Goal: Transaction & Acquisition: Purchase product/service

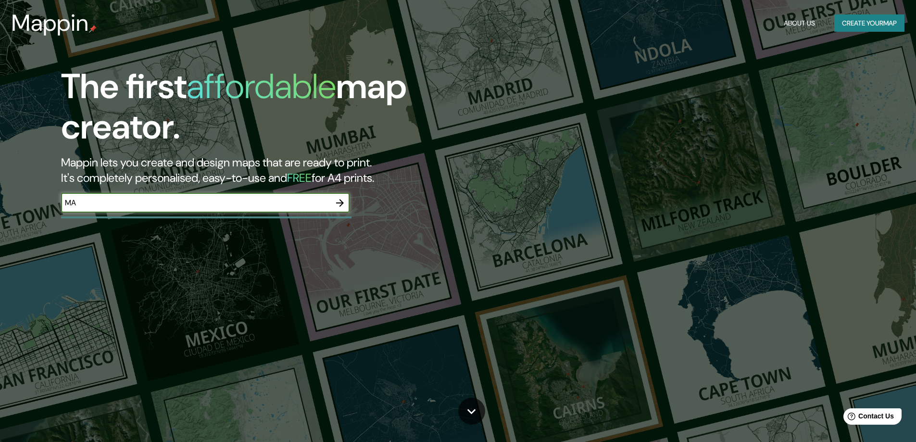
type input "M"
type input "S"
type input "M"
type input "SANTA [PERSON_NAME]"
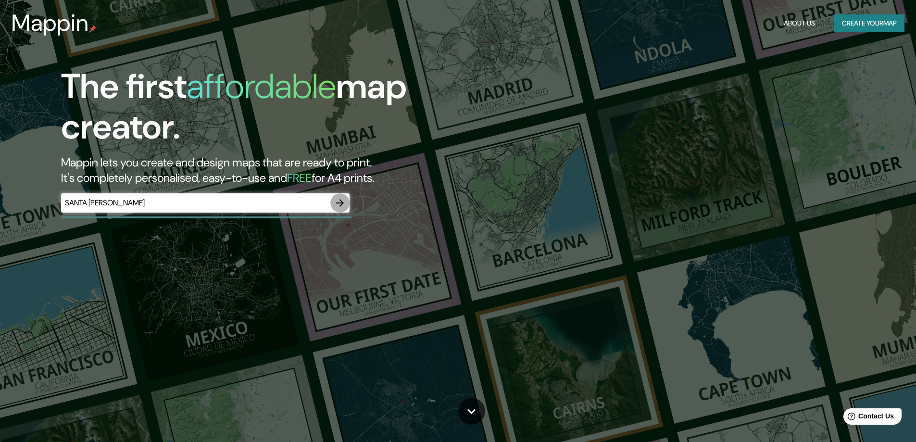
click at [345, 203] on icon "button" at bounding box center [340, 203] width 12 height 12
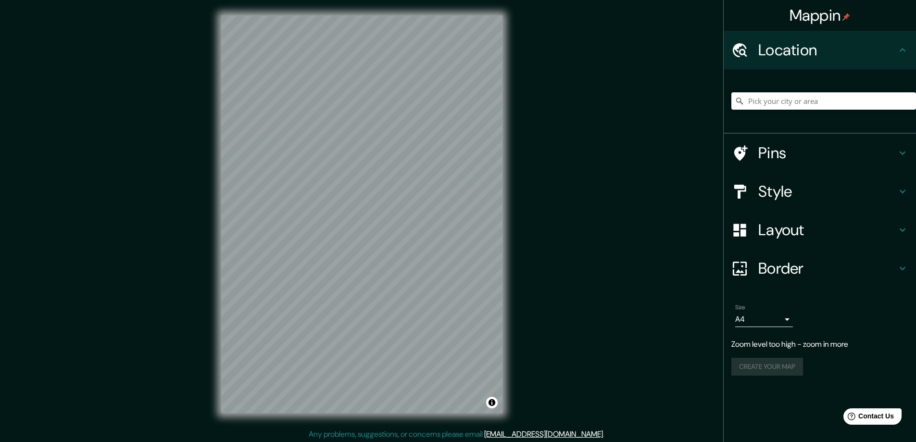
click at [848, 63] on div "Location" at bounding box center [820, 50] width 192 height 38
click at [908, 51] on icon at bounding box center [903, 50] width 12 height 12
click at [861, 96] on input "Pick your city or area" at bounding box center [823, 100] width 185 height 17
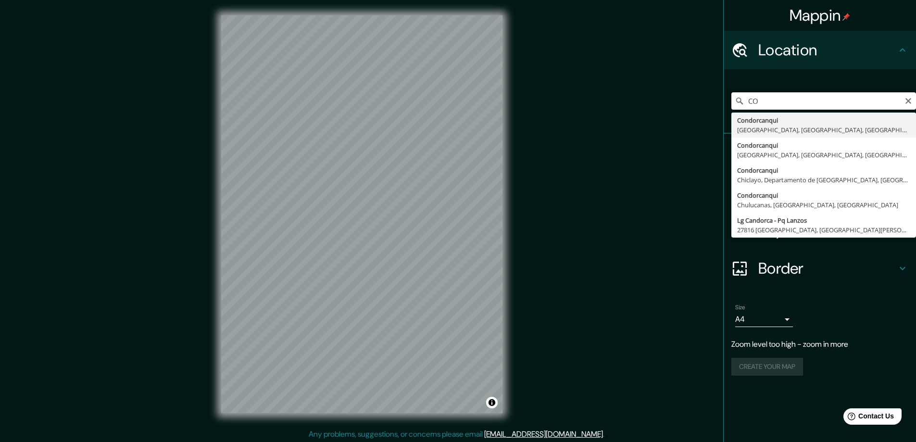
type input "C"
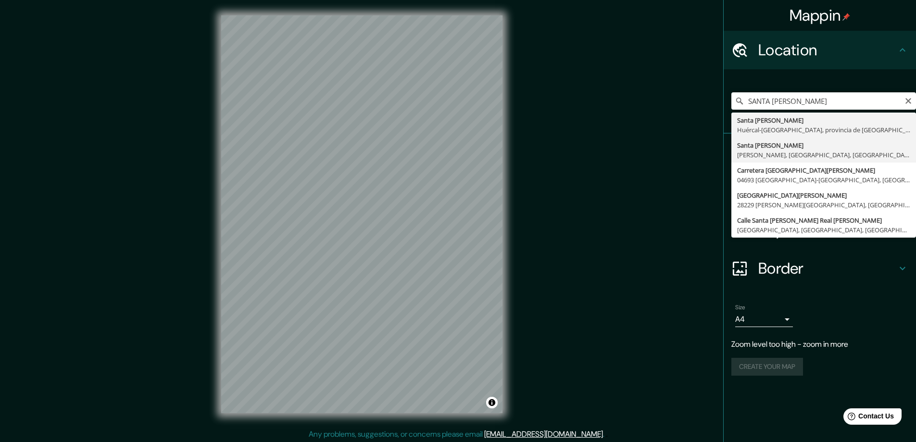
type input "Santa [PERSON_NAME], [PERSON_NAME], [GEOGRAPHIC_DATA], [GEOGRAPHIC_DATA]"
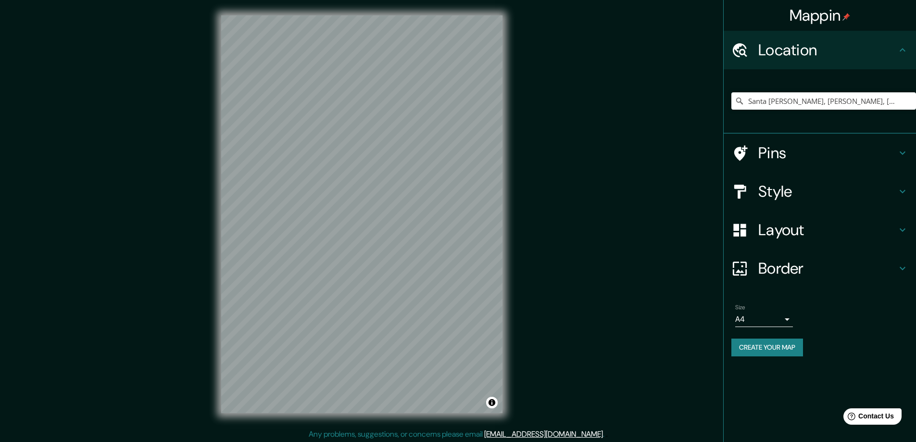
click at [781, 154] on h4 "Pins" at bounding box center [827, 152] width 138 height 19
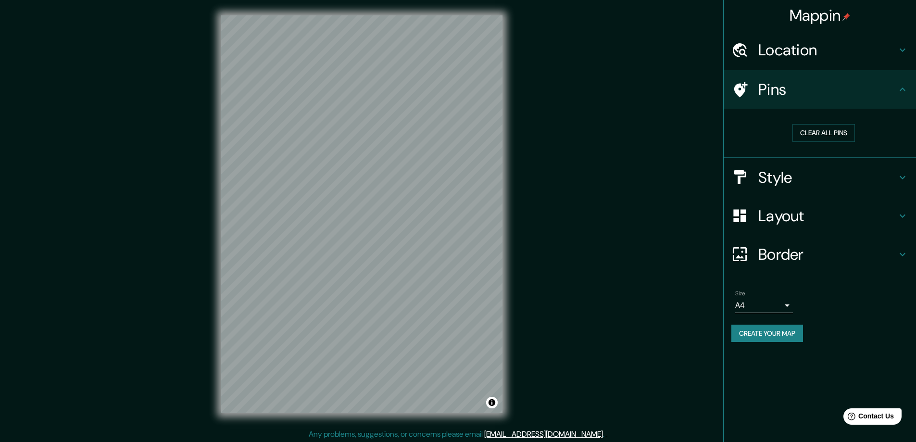
click at [867, 96] on h4 "Pins" at bounding box center [827, 89] width 138 height 19
click at [868, 177] on h4 "Style" at bounding box center [827, 177] width 138 height 19
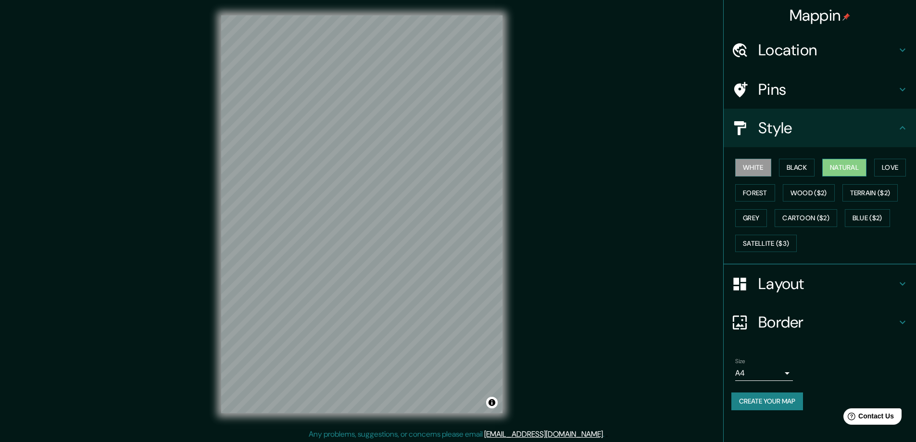
click at [836, 167] on button "Natural" at bounding box center [844, 168] width 44 height 18
click at [746, 191] on button "Forest" at bounding box center [755, 193] width 40 height 18
click at [827, 196] on button "Wood ($2)" at bounding box center [809, 193] width 52 height 18
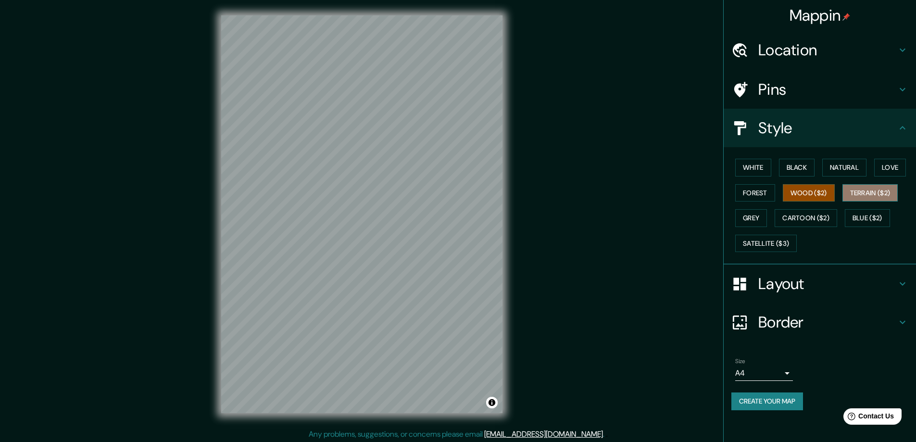
click at [869, 195] on button "Terrain ($2)" at bounding box center [870, 193] width 56 height 18
click at [759, 216] on button "Grey" at bounding box center [751, 218] width 32 height 18
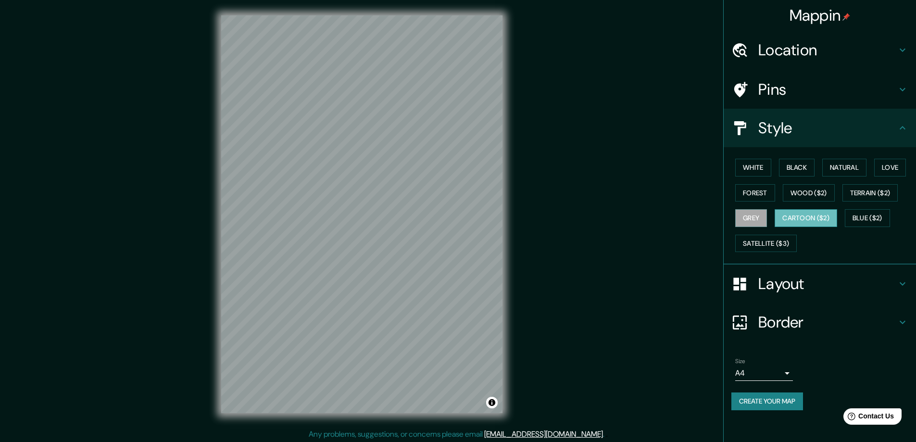
click at [808, 216] on button "Cartoon ($2)" at bounding box center [805, 218] width 62 height 18
click at [872, 219] on button "Blue ($2)" at bounding box center [867, 218] width 45 height 18
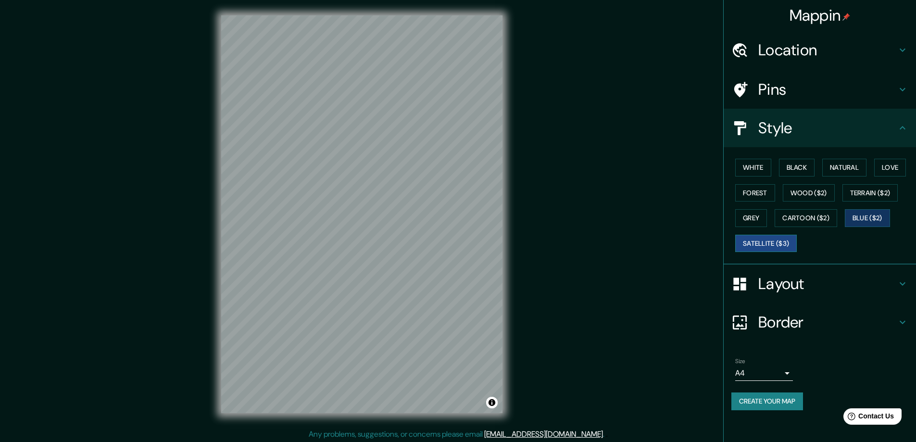
click at [785, 246] on button "Satellite ($3)" at bounding box center [766, 244] width 62 height 18
click at [766, 172] on button "White" at bounding box center [753, 168] width 36 height 18
click at [797, 173] on button "Black" at bounding box center [797, 168] width 36 height 18
click at [837, 172] on button "Natural" at bounding box center [844, 168] width 44 height 18
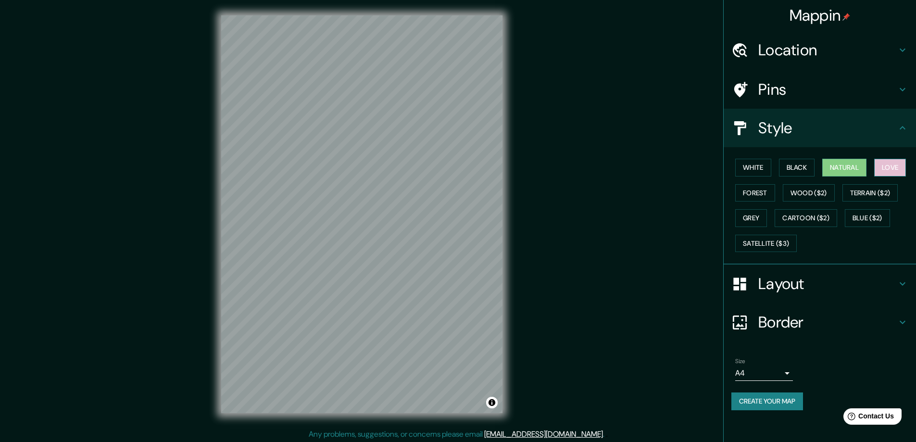
click at [900, 169] on button "Love" at bounding box center [890, 168] width 32 height 18
click at [762, 194] on button "Forest" at bounding box center [755, 193] width 40 height 18
click at [805, 188] on button "Wood ($2)" at bounding box center [809, 193] width 52 height 18
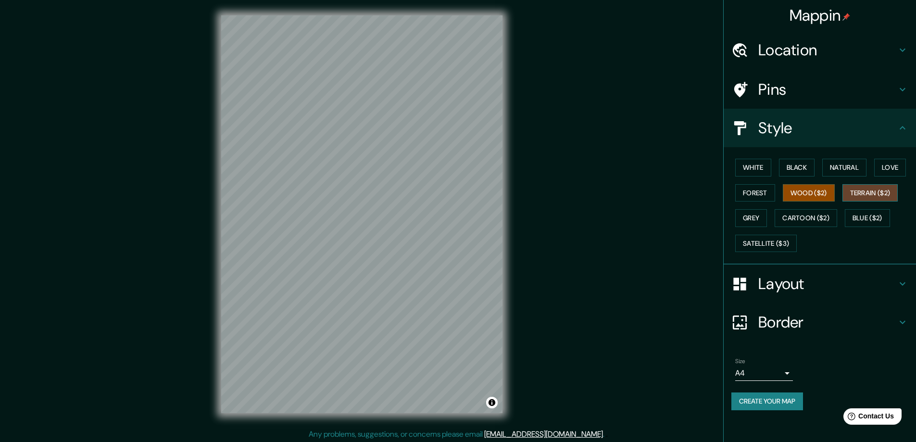
click at [867, 188] on button "Terrain ($2)" at bounding box center [870, 193] width 56 height 18
click at [755, 219] on button "Grey" at bounding box center [751, 218] width 32 height 18
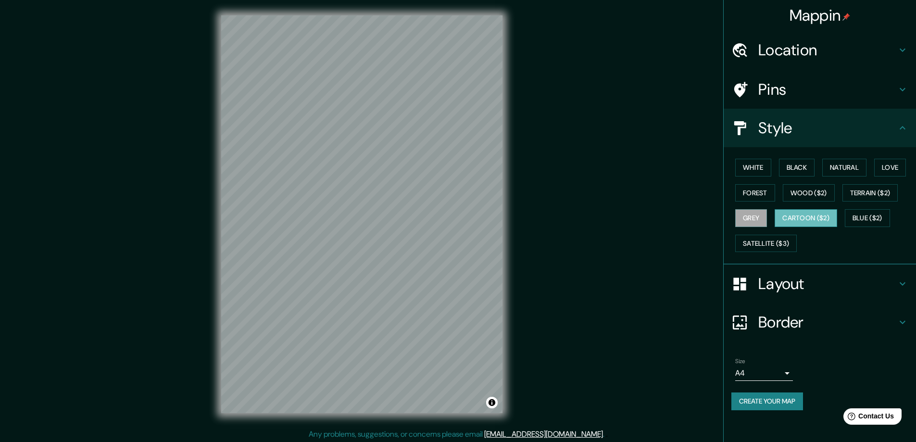
click at [790, 219] on button "Cartoon ($2)" at bounding box center [805, 218] width 62 height 18
click at [874, 217] on button "Blue ($2)" at bounding box center [867, 218] width 45 height 18
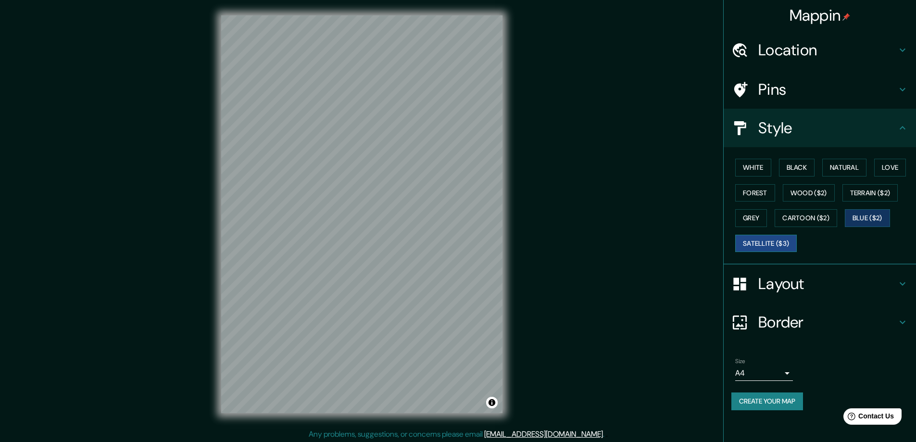
click at [781, 242] on button "Satellite ($3)" at bounding box center [766, 244] width 62 height 18
click at [760, 194] on button "Forest" at bounding box center [755, 193] width 40 height 18
click at [841, 280] on h4 "Layout" at bounding box center [827, 283] width 138 height 19
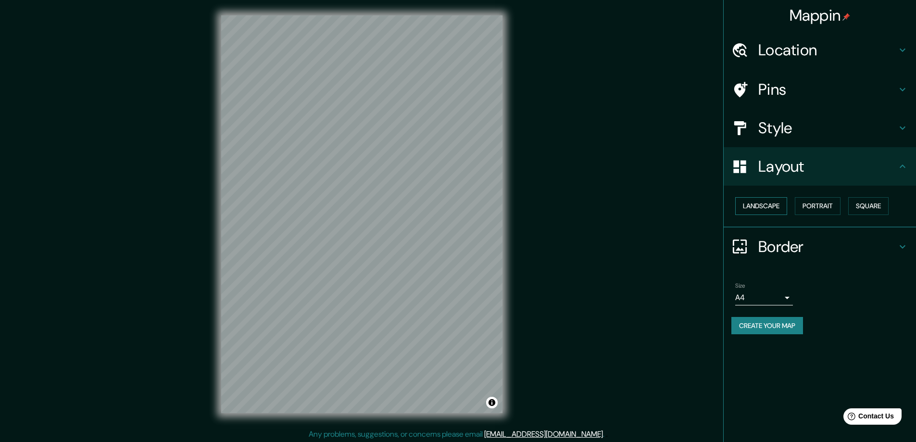
click at [766, 204] on button "Landscape" at bounding box center [761, 206] width 52 height 18
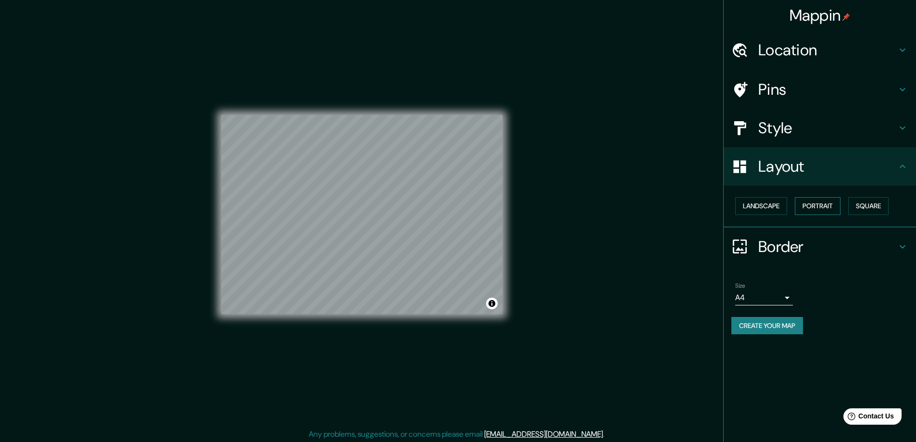
click at [819, 207] on button "Portrait" at bounding box center [818, 206] width 46 height 18
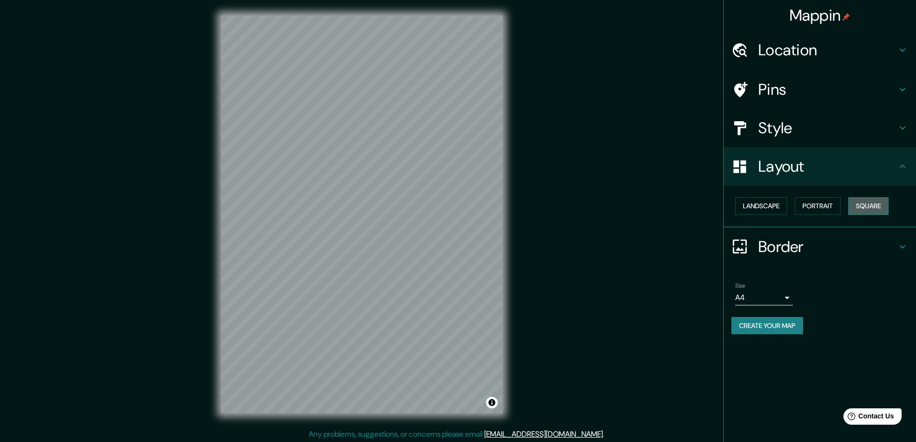
click at [865, 205] on button "Square" at bounding box center [868, 206] width 40 height 18
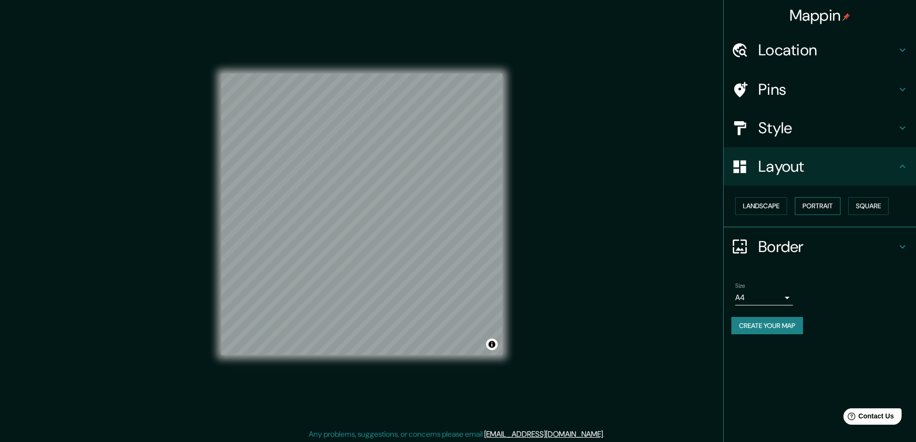
click at [838, 207] on button "Portrait" at bounding box center [818, 206] width 46 height 18
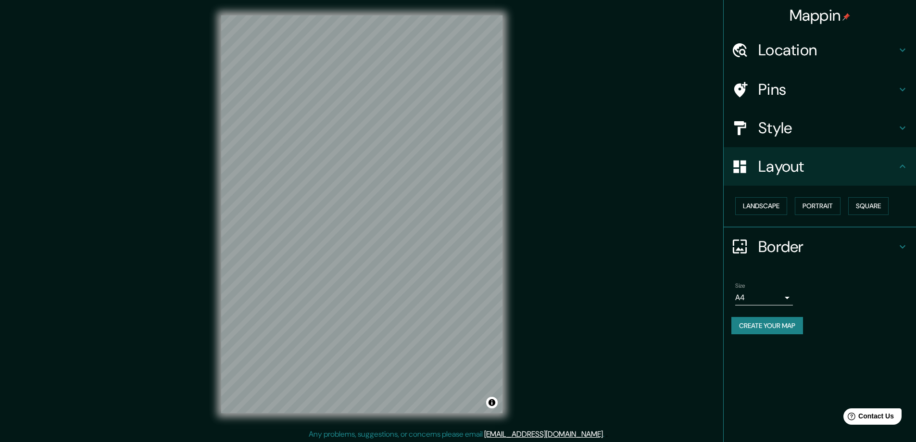
scroll to position [2, 0]
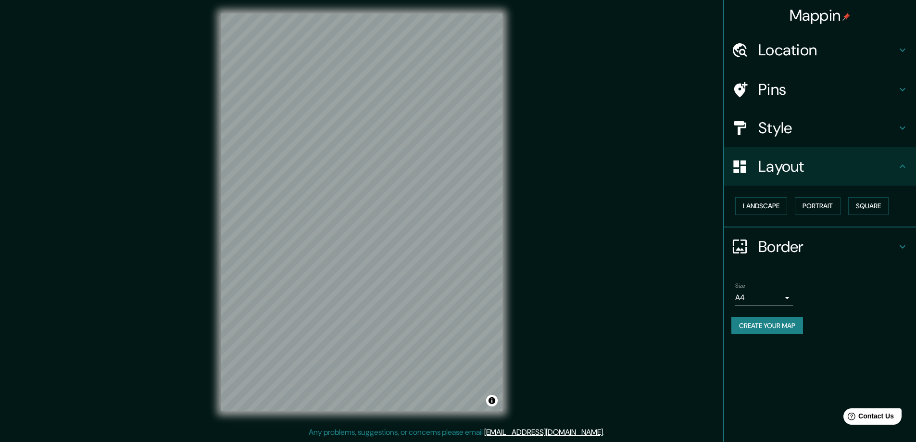
click at [883, 246] on h4 "Border" at bounding box center [827, 246] width 138 height 19
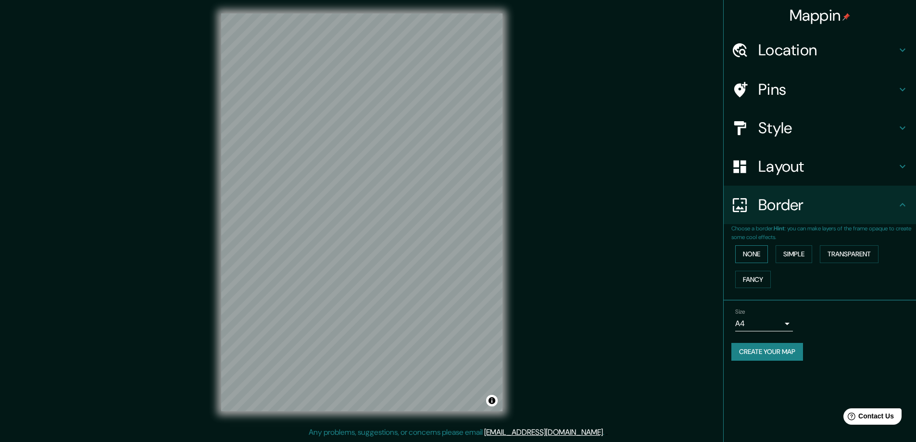
click at [757, 258] on button "None" at bounding box center [751, 254] width 33 height 18
click at [797, 258] on button "Simple" at bounding box center [793, 254] width 37 height 18
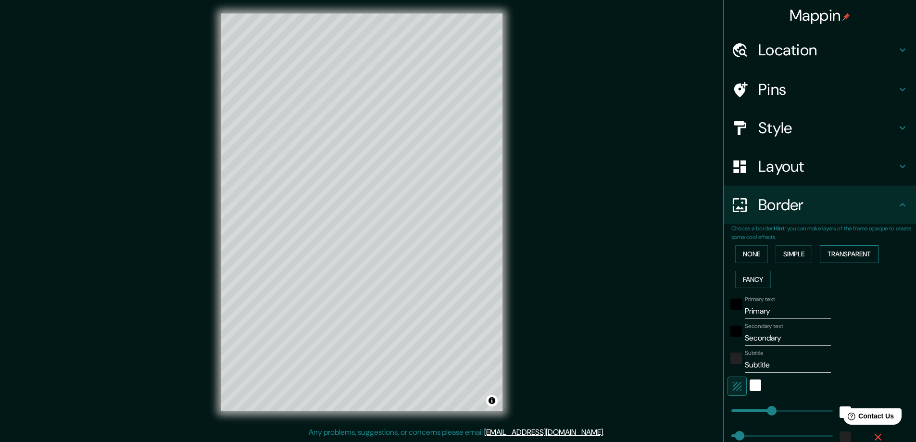
click at [839, 255] on button "Transparent" at bounding box center [849, 254] width 59 height 18
click at [754, 278] on button "Fancy" at bounding box center [753, 280] width 36 height 18
click at [743, 252] on button "None" at bounding box center [751, 254] width 33 height 18
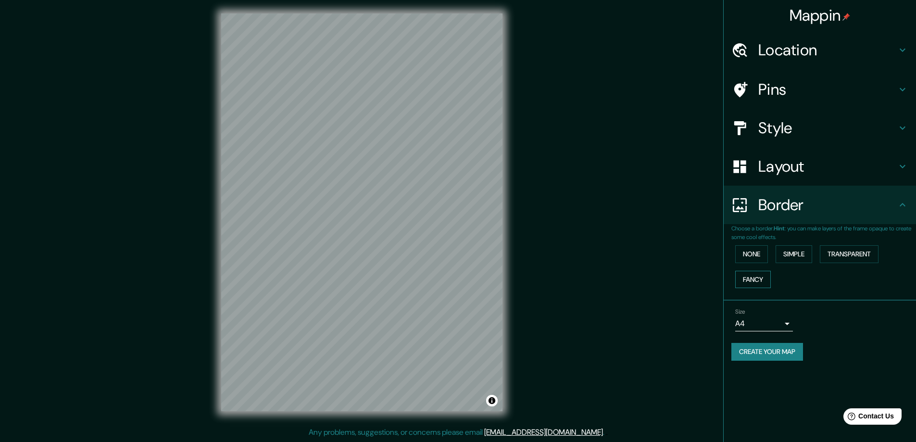
click at [761, 279] on button "Fancy" at bounding box center [753, 280] width 36 height 18
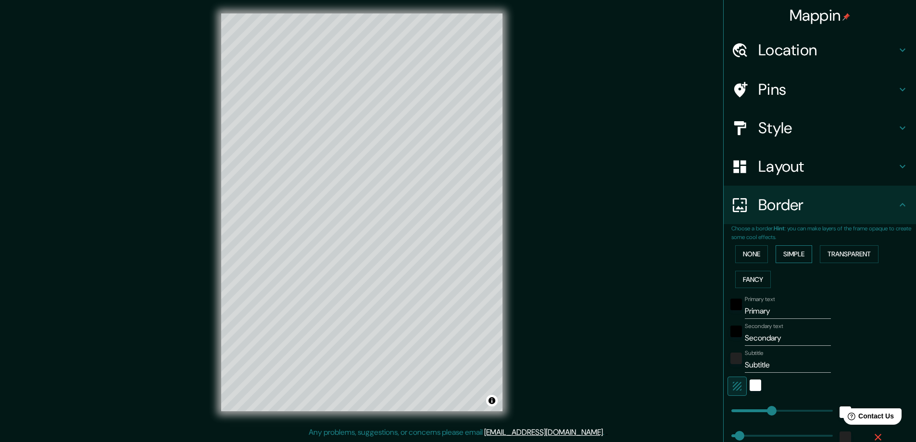
click at [799, 256] on button "Simple" at bounding box center [793, 254] width 37 height 18
drag, startPoint x: 775, startPoint y: 310, endPoint x: 739, endPoint y: 310, distance: 36.1
click at [745, 310] on input "Primary" at bounding box center [788, 310] width 86 height 15
type input "s"
type input "47"
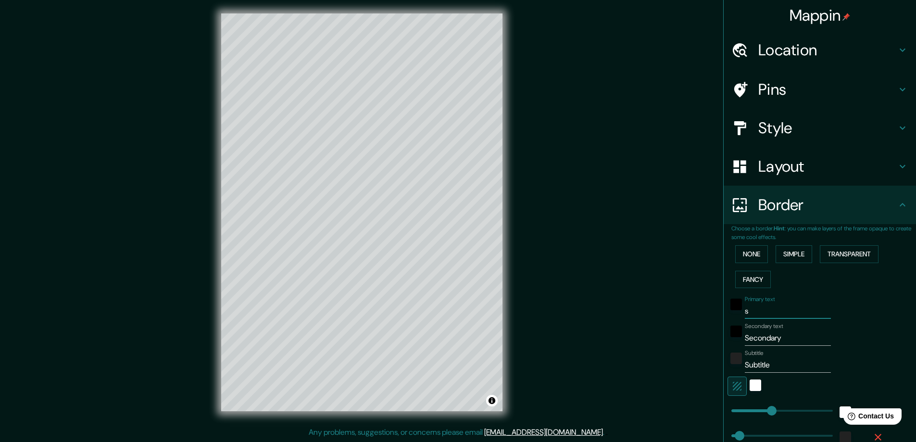
type input "sA"
type input "47"
type input "sAN"
type input "47"
type input "sANT"
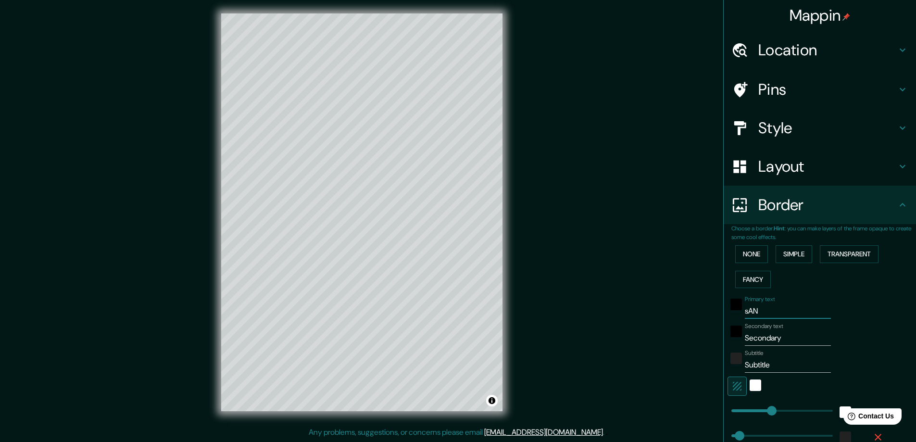
type input "47"
type input "sANTA"
type input "47"
type input "sANTA M"
type input "47"
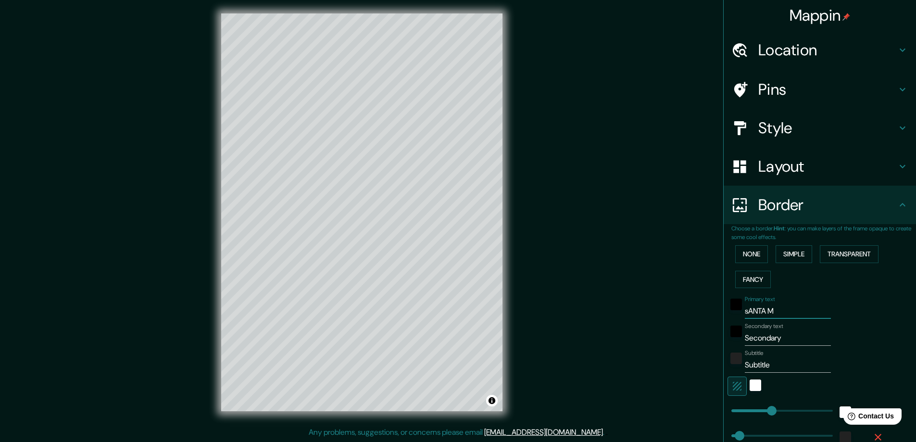
type input "sANTA MA"
type input "47"
type input "sANTA MAR"
type input "47"
type input "[PERSON_NAME]"
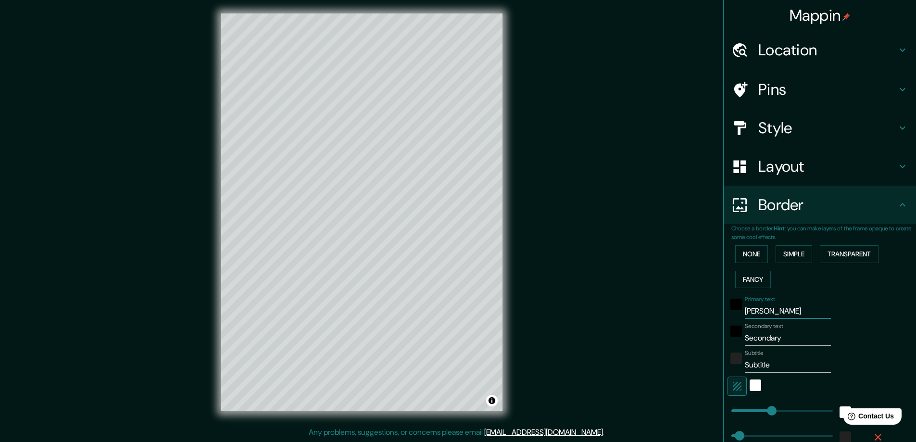
type input "47"
type input "[PERSON_NAME]"
type input "47"
type input "[PERSON_NAME]"
type input "47"
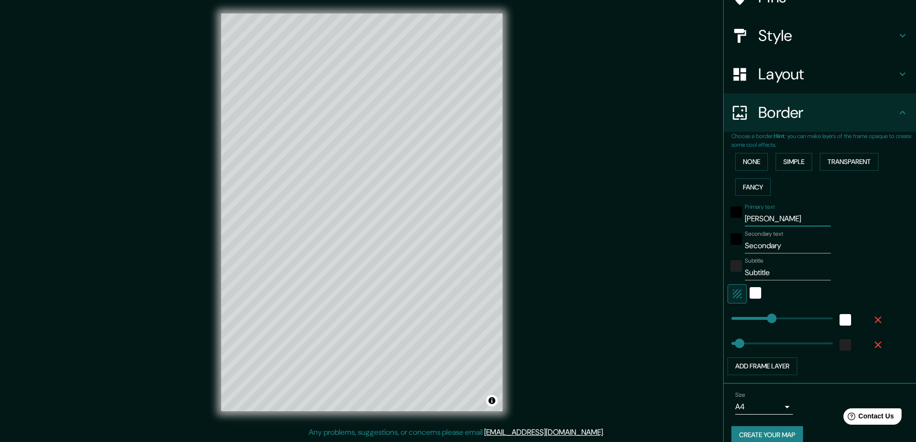
scroll to position [96, 0]
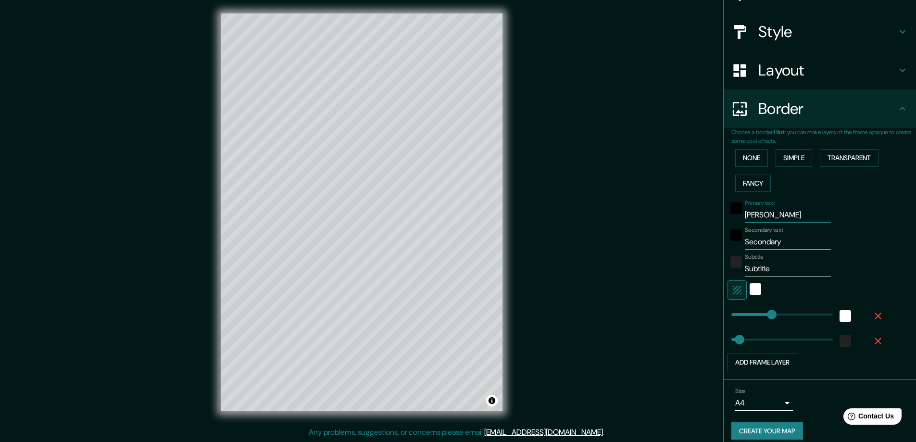
type input "[PERSON_NAME]"
type input "86"
drag, startPoint x: 762, startPoint y: 310, endPoint x: 739, endPoint y: 310, distance: 23.6
type input "47"
type input "0"
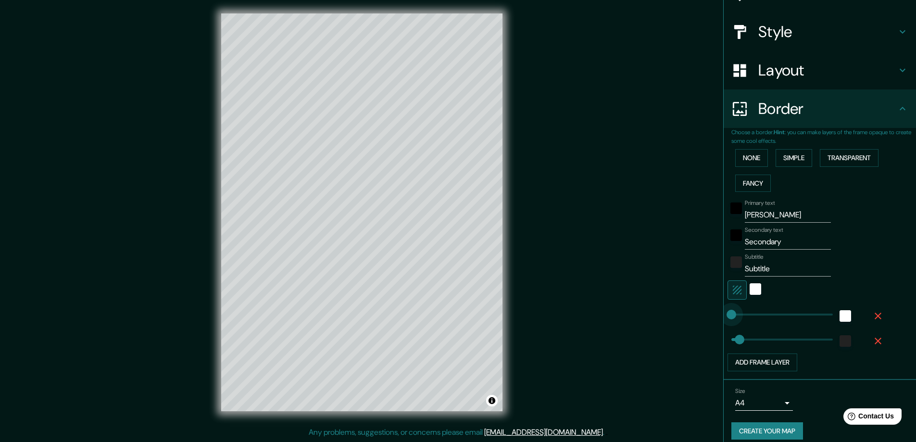
drag, startPoint x: 738, startPoint y: 313, endPoint x: 724, endPoint y: 313, distance: 14.4
type input "47"
type input "147"
drag, startPoint x: 727, startPoint y: 314, endPoint x: 749, endPoint y: 314, distance: 22.1
type input "47"
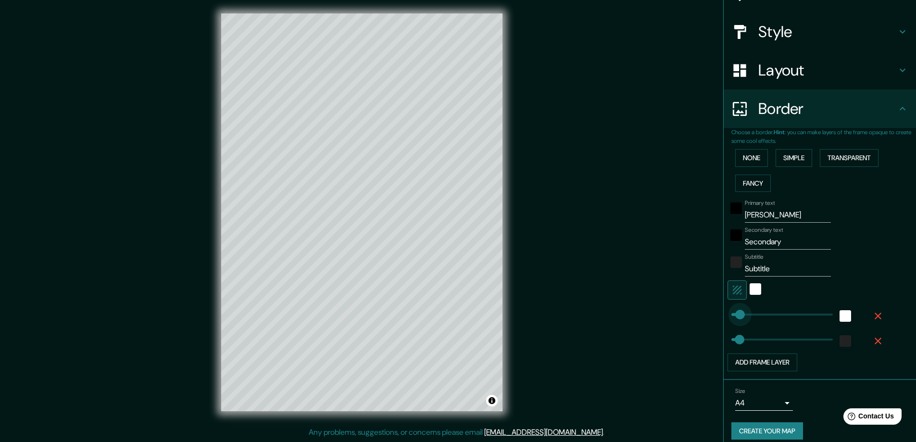
type input "36"
drag, startPoint x: 734, startPoint y: 314, endPoint x: 728, endPoint y: 314, distance: 6.2
type input "47"
type input "0"
drag, startPoint x: 728, startPoint y: 314, endPoint x: 713, endPoint y: 312, distance: 15.0
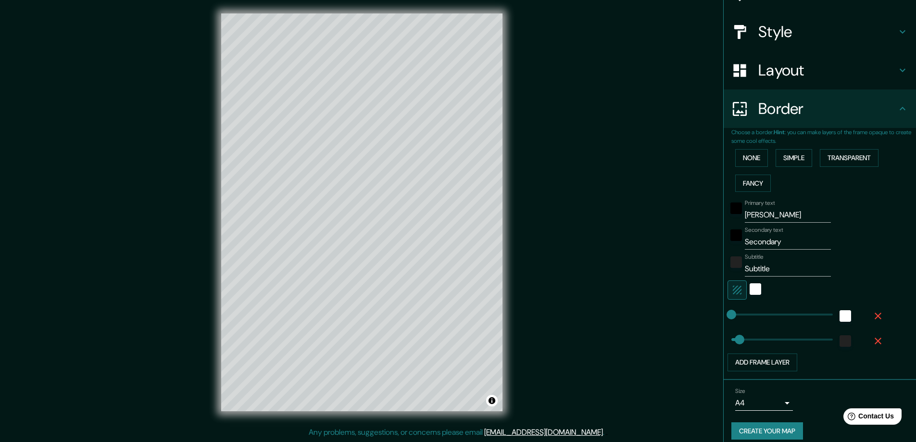
type input "0"
drag, startPoint x: 727, startPoint y: 341, endPoint x: 698, endPoint y: 339, distance: 29.4
drag, startPoint x: 724, startPoint y: 315, endPoint x: 711, endPoint y: 315, distance: 12.5
click at [711, 315] on div "Mappin Location [GEOGRAPHIC_DATA][PERSON_NAME], [PERSON_NAME], [GEOGRAPHIC_DATA…" at bounding box center [458, 220] width 916 height 444
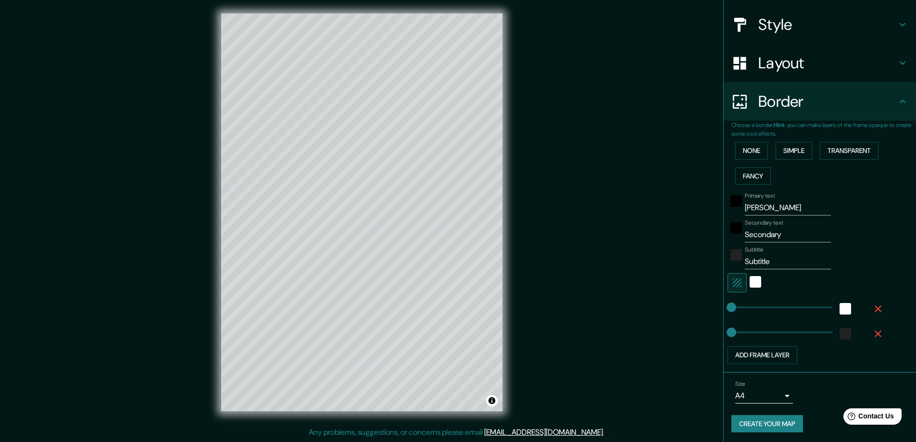
scroll to position [105, 0]
click at [774, 393] on body "Mappin Location [GEOGRAPHIC_DATA][PERSON_NAME], [PERSON_NAME], [GEOGRAPHIC_DATA…" at bounding box center [458, 219] width 916 height 442
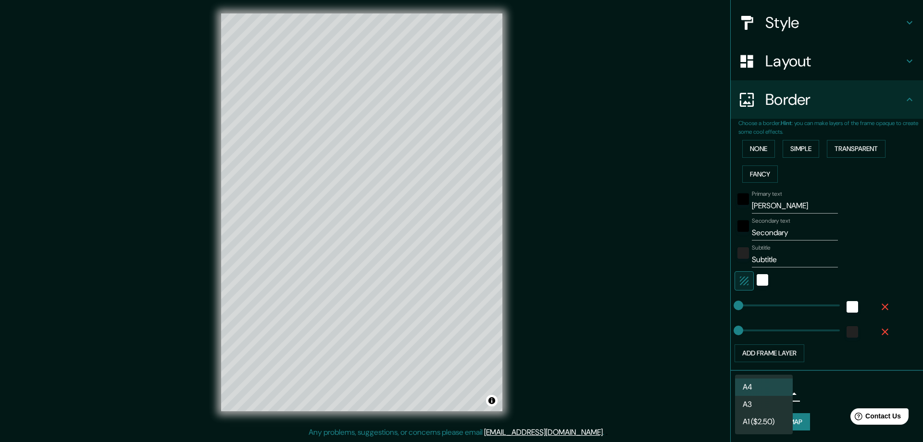
click at [749, 420] on li "A1 ($2.50)" at bounding box center [764, 421] width 58 height 17
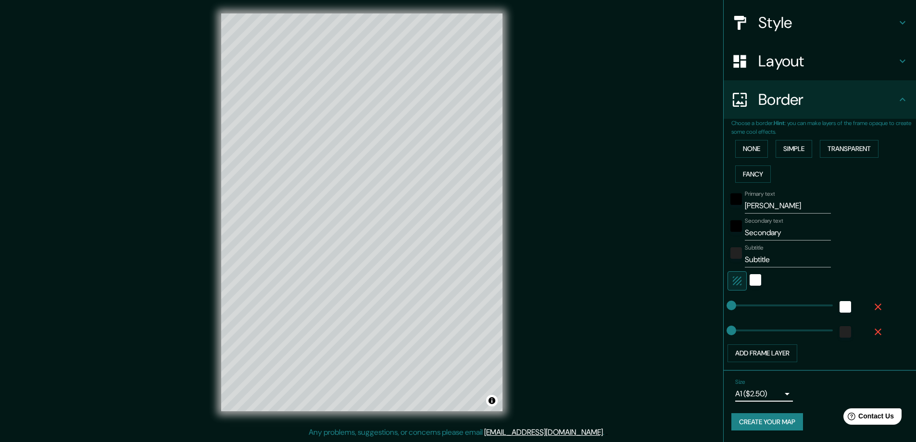
click at [747, 393] on body "Mappin Location [GEOGRAPHIC_DATA][PERSON_NAME], [PERSON_NAME], [GEOGRAPHIC_DATA…" at bounding box center [458, 219] width 916 height 442
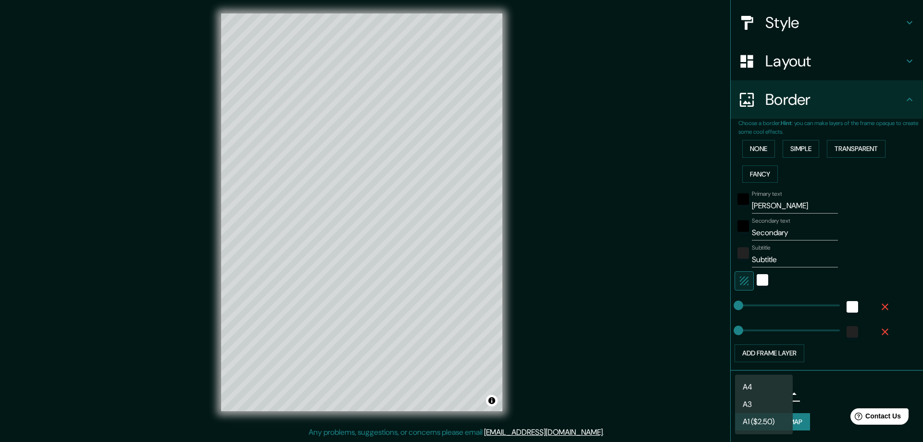
click at [749, 404] on li "A3" at bounding box center [764, 404] width 58 height 17
type input "a4"
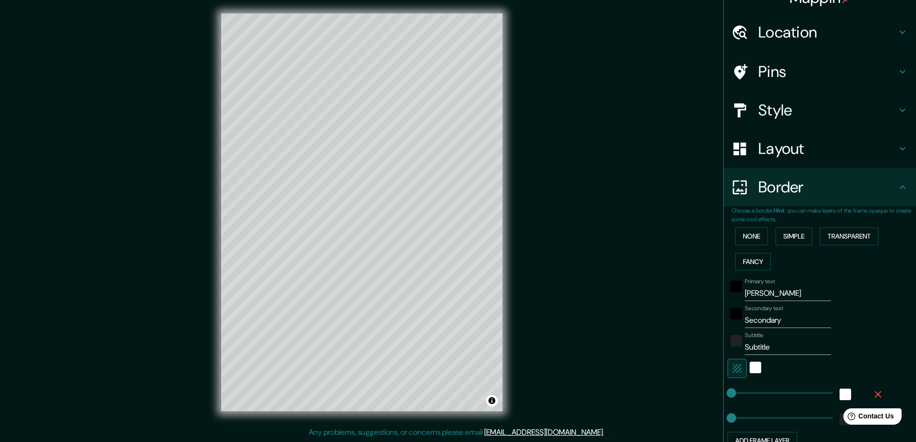
scroll to position [9, 0]
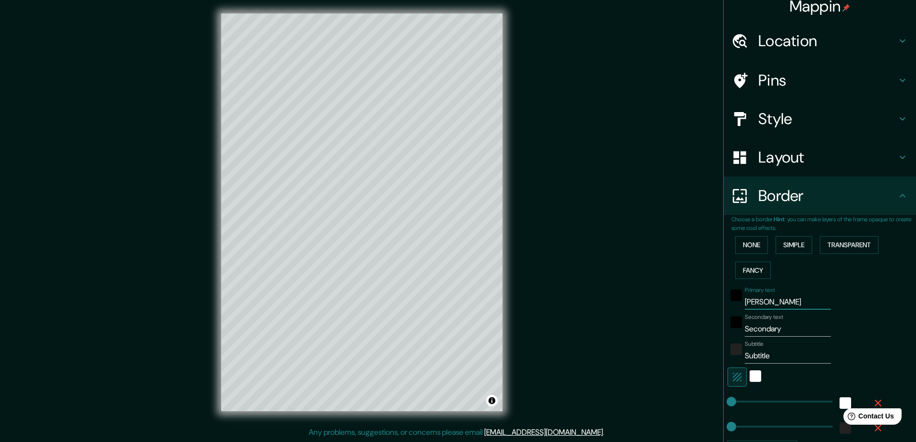
drag, startPoint x: 793, startPoint y: 301, endPoint x: 732, endPoint y: 301, distance: 61.5
click at [732, 301] on div "Primary text sANTA [PERSON_NAME]" at bounding box center [806, 298] width 158 height 23
type input "[PERSON_NAME]"
click at [766, 324] on input "Secondary" at bounding box center [788, 328] width 86 height 15
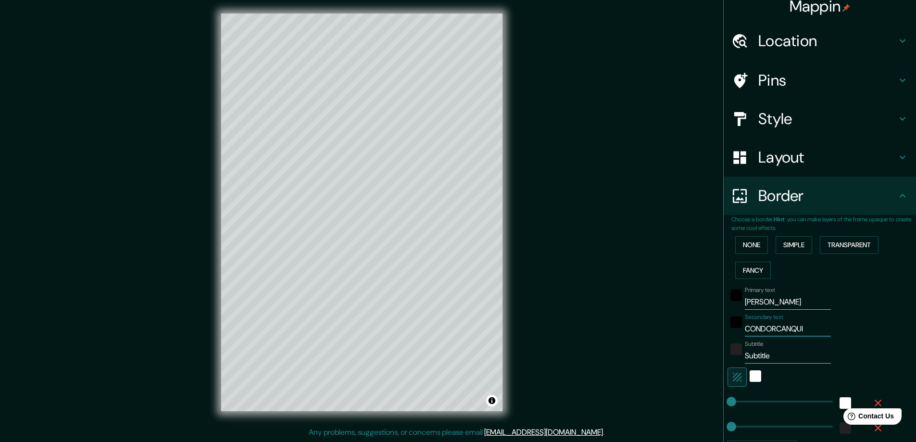
type input "CONDORCANQUI"
click at [760, 353] on input "Subtitle" at bounding box center [788, 355] width 86 height 15
type input "[GEOGRAPHIC_DATA]"
click at [847, 337] on div "Primary text [PERSON_NAME] Secondary text CONDORCANQUI Subtitle [GEOGRAPHIC_DAT…" at bounding box center [808, 370] width 154 height 175
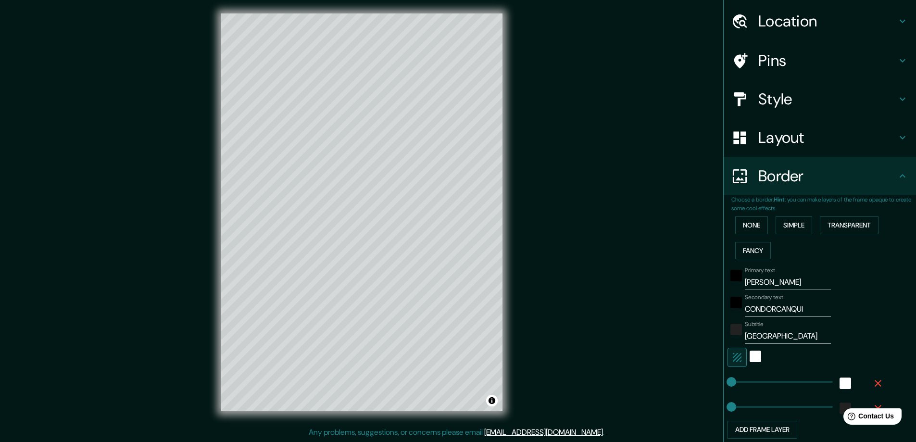
scroll to position [0, 0]
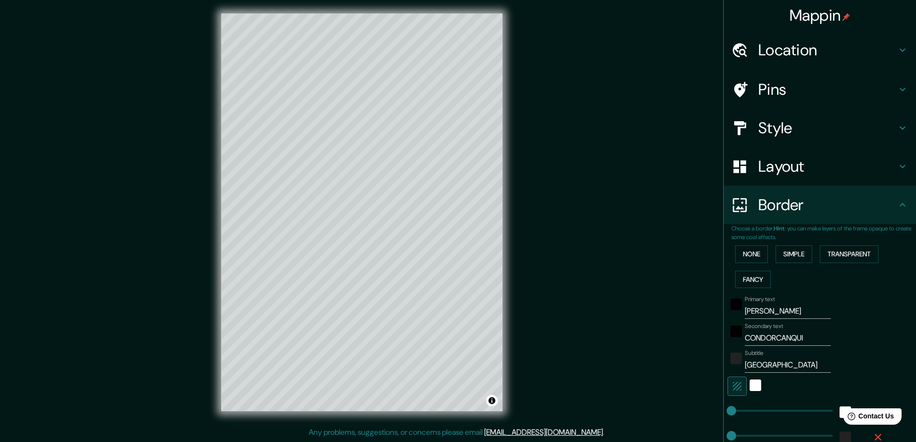
click at [588, 256] on div "Mappin Location [GEOGRAPHIC_DATA][PERSON_NAME], [PERSON_NAME], [GEOGRAPHIC_DATA…" at bounding box center [458, 220] width 916 height 444
click at [741, 255] on button "None" at bounding box center [751, 254] width 33 height 18
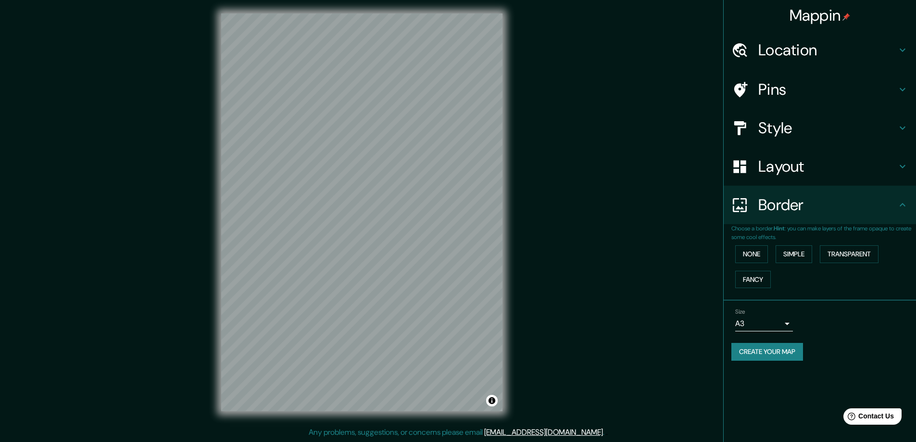
click at [797, 135] on h4 "Style" at bounding box center [827, 127] width 138 height 19
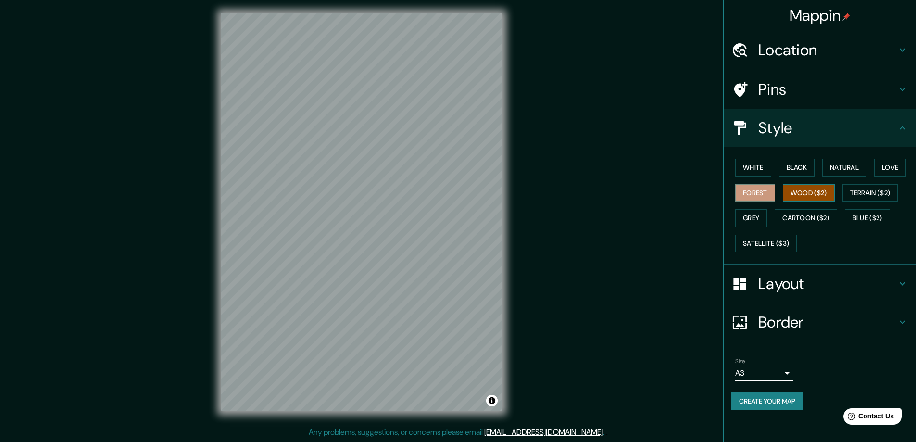
click at [798, 189] on button "Wood ($2)" at bounding box center [809, 193] width 52 height 18
click at [877, 164] on button "Love" at bounding box center [890, 168] width 32 height 18
click at [848, 167] on button "Natural" at bounding box center [844, 168] width 44 height 18
click at [743, 195] on button "Forest" at bounding box center [755, 193] width 40 height 18
click at [755, 242] on button "Satellite ($3)" at bounding box center [766, 244] width 62 height 18
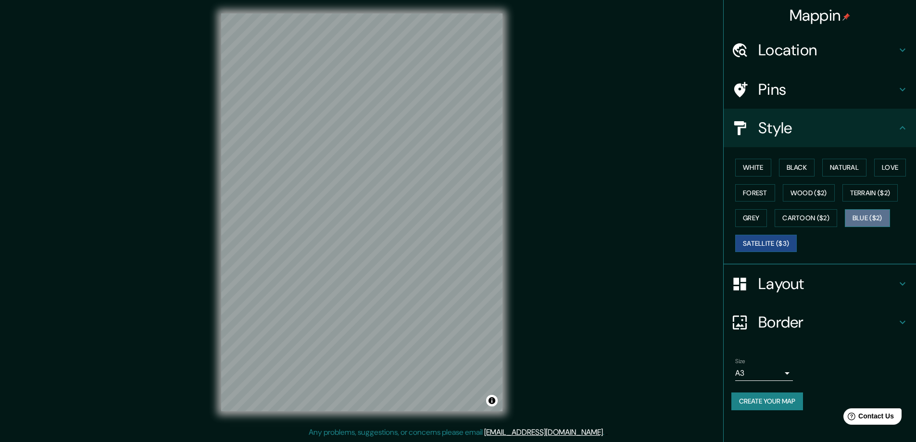
click at [865, 211] on button "Blue ($2)" at bounding box center [867, 218] width 45 height 18
click at [808, 218] on button "Cartoon ($2)" at bounding box center [805, 218] width 62 height 18
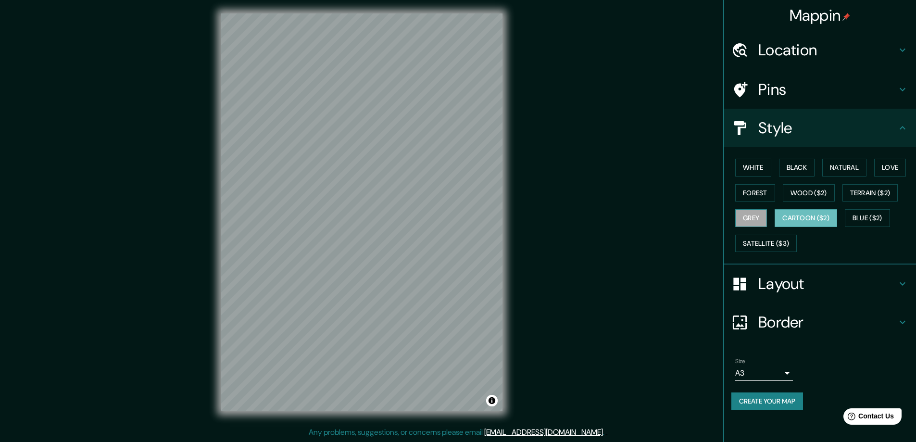
click at [764, 216] on button "Grey" at bounding box center [751, 218] width 32 height 18
click at [868, 201] on button "Terrain ($2)" at bounding box center [870, 193] width 56 height 18
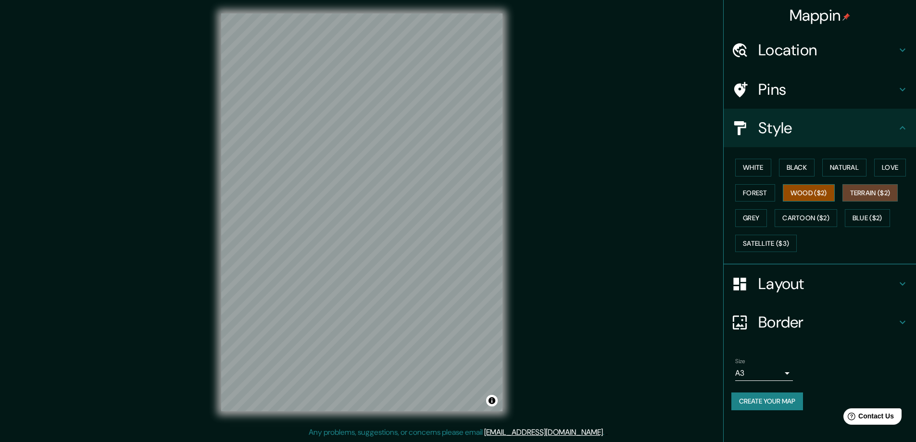
click at [823, 199] on button "Wood ($2)" at bounding box center [809, 193] width 52 height 18
click at [753, 209] on div "White Black Natural Love Forest Wood ($2) Terrain ($2) Grey Cartoon ($2) Blue (…" at bounding box center [823, 205] width 185 height 101
click at [752, 215] on button "Grey" at bounding box center [751, 218] width 32 height 18
click at [762, 197] on button "Forest" at bounding box center [755, 193] width 40 height 18
click at [754, 222] on button "Grey" at bounding box center [751, 218] width 32 height 18
